Goal: Information Seeking & Learning: Find specific fact

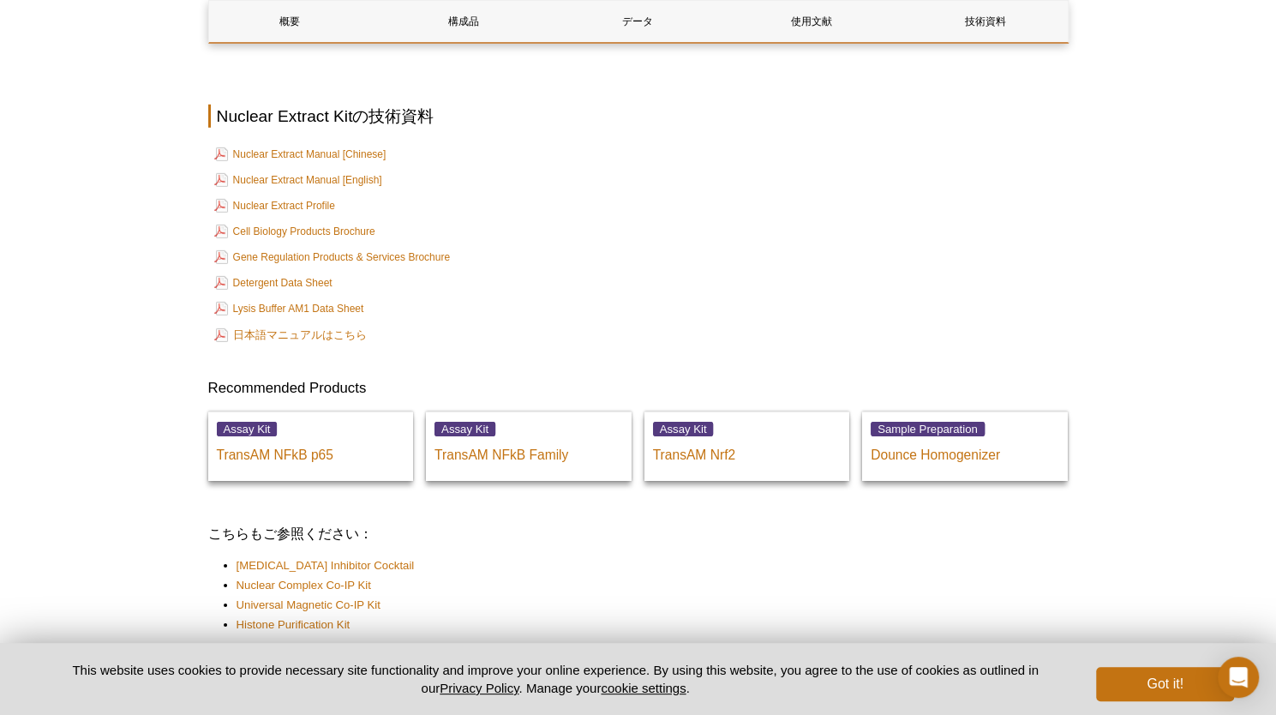
scroll to position [2955, 0]
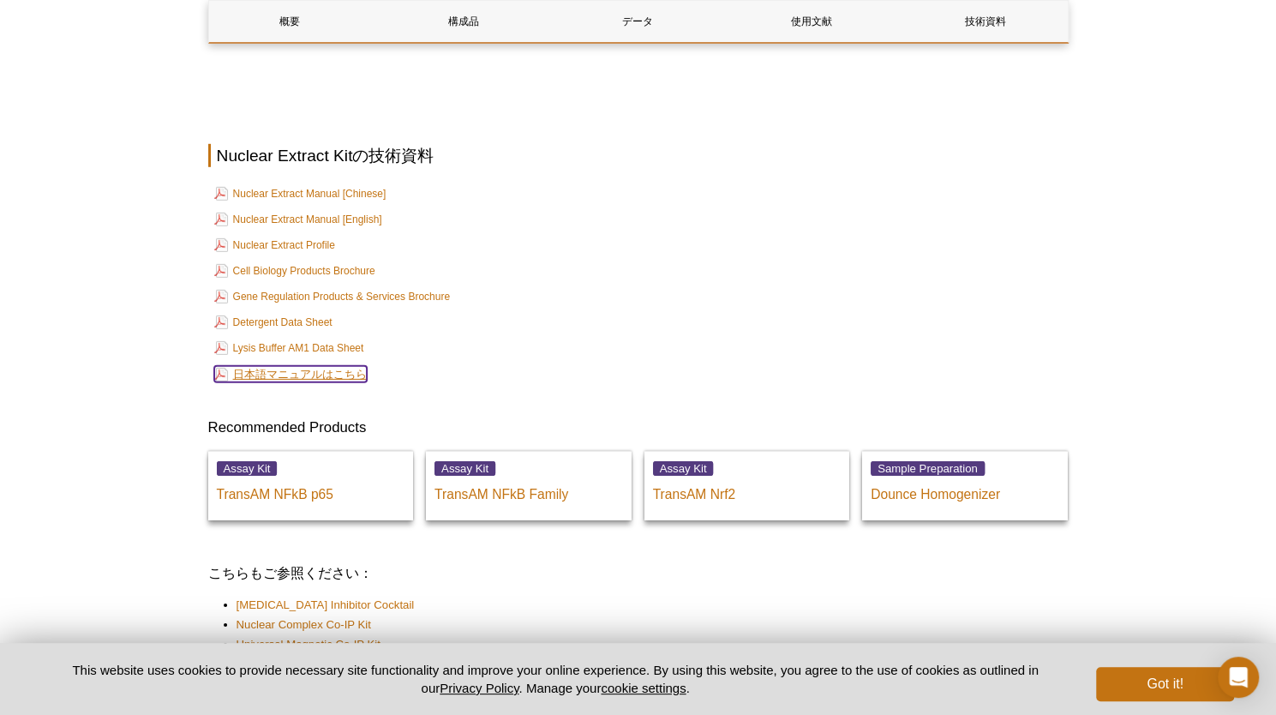
click at [362, 382] on link "日本語マニュアルはこちら" at bounding box center [290, 374] width 153 height 16
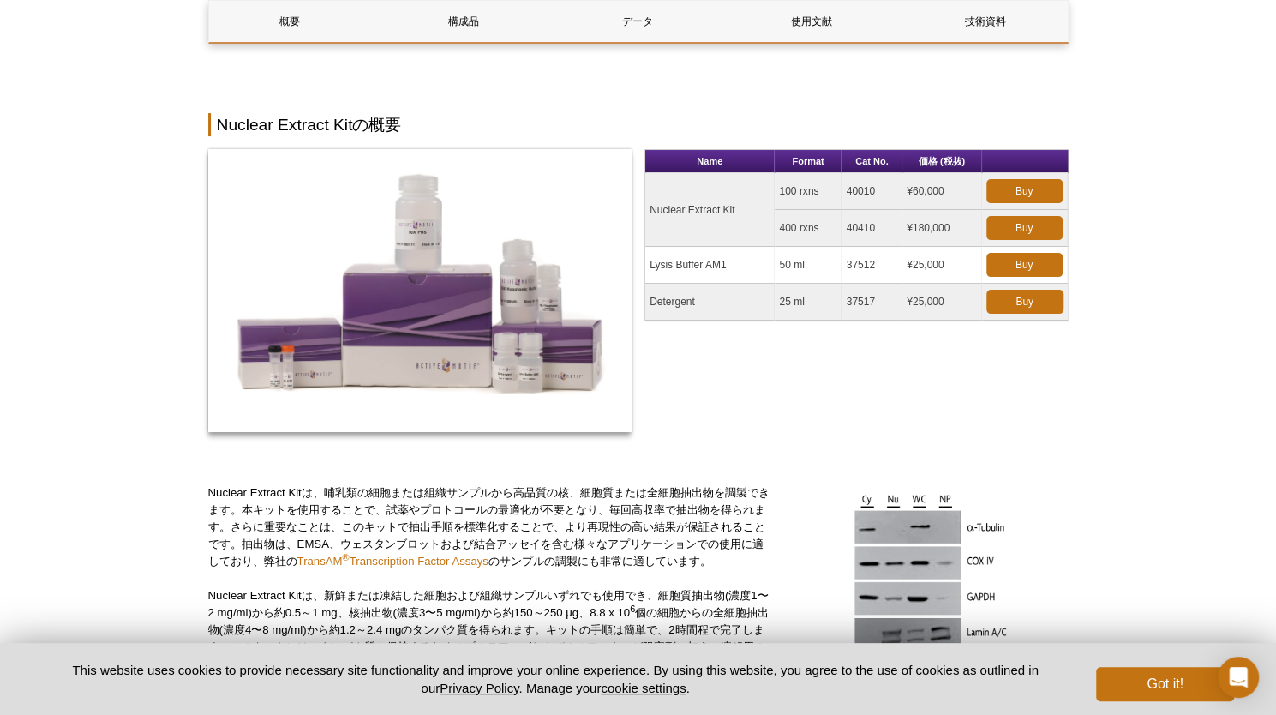
scroll to position [0, 0]
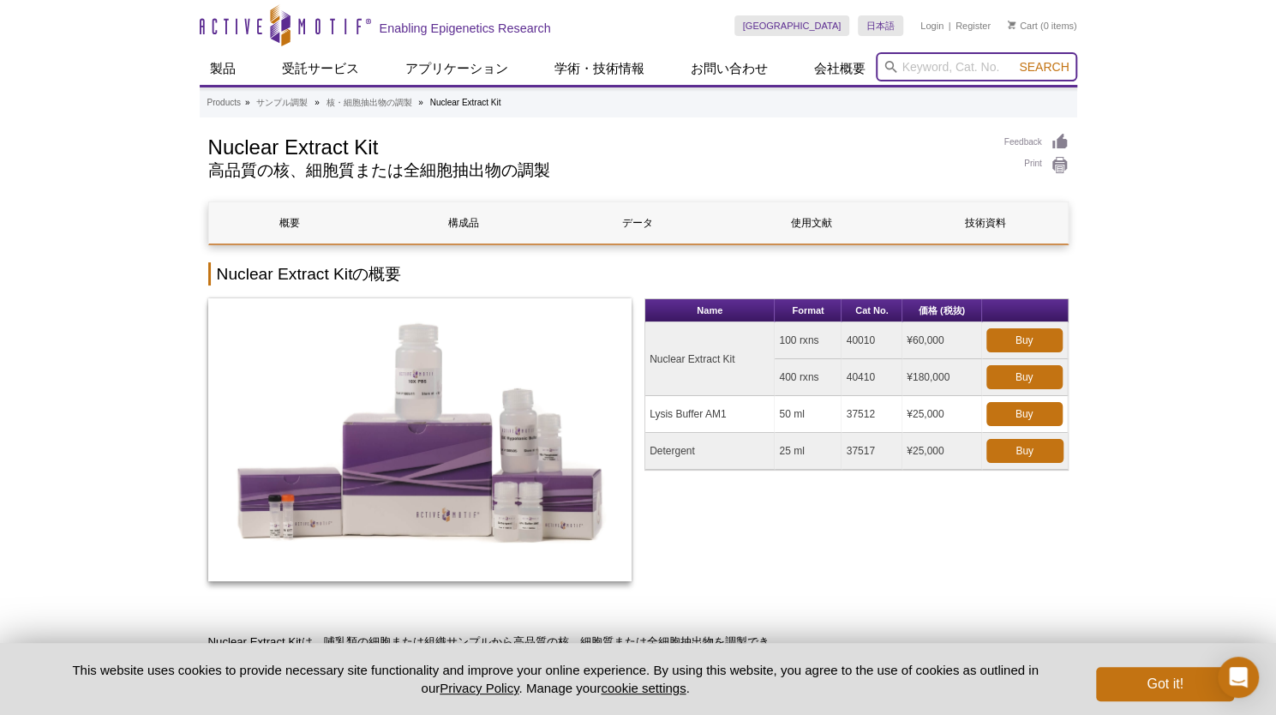
click at [946, 70] on input "search" at bounding box center [976, 66] width 201 height 29
type input "ほ"
type input "Phosphatase"
click at [1014, 59] on button "Search" at bounding box center [1044, 66] width 60 height 15
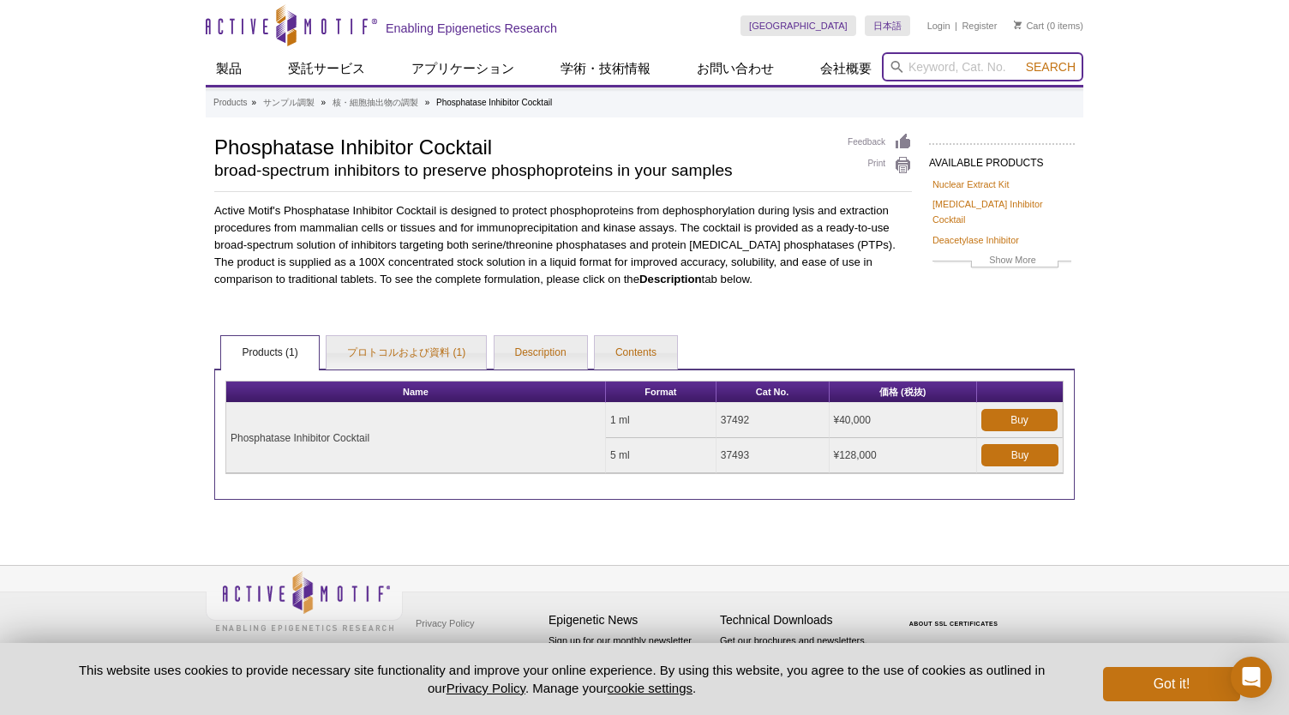
click at [949, 64] on input "search" at bounding box center [982, 66] width 201 height 29
paste input "100x Phosphatase Inhibitors (Part#105840)"
type input "100x Phosphatase Inhibitors (Part#105840)"
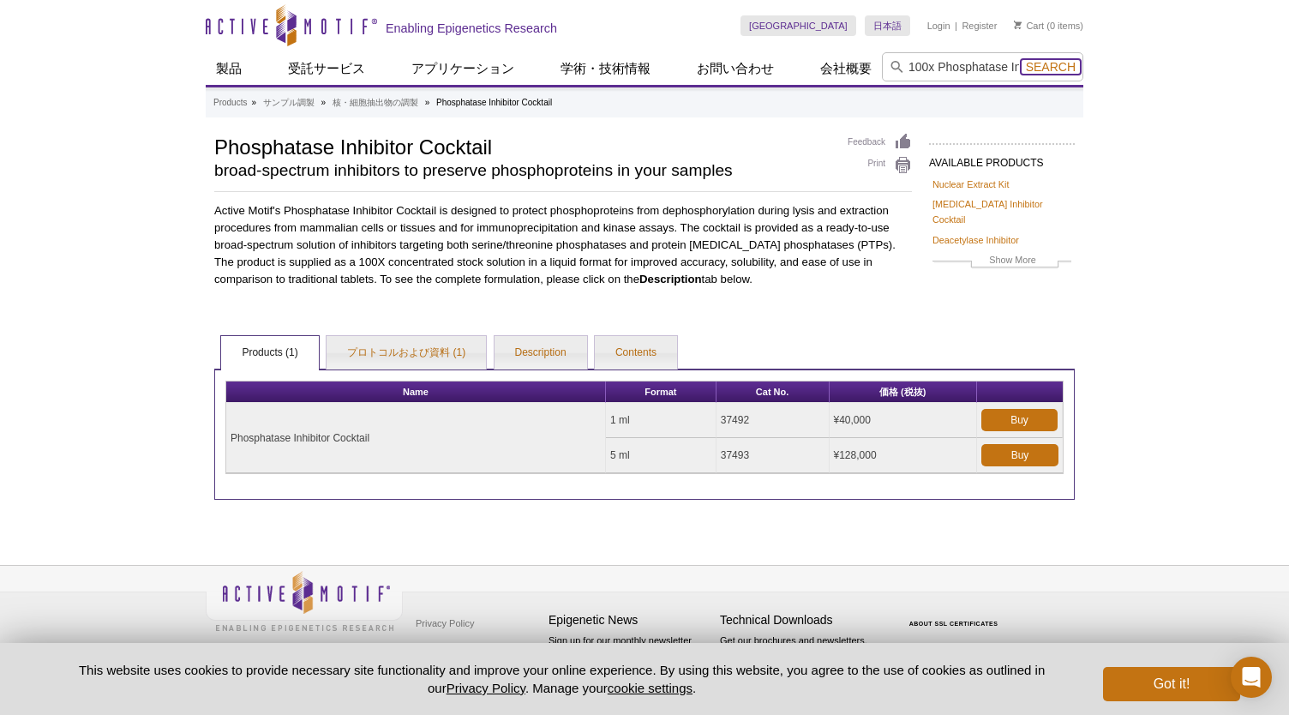
click at [1035, 66] on span "Search" at bounding box center [1051, 67] width 50 height 14
